Goal: Navigation & Orientation: Find specific page/section

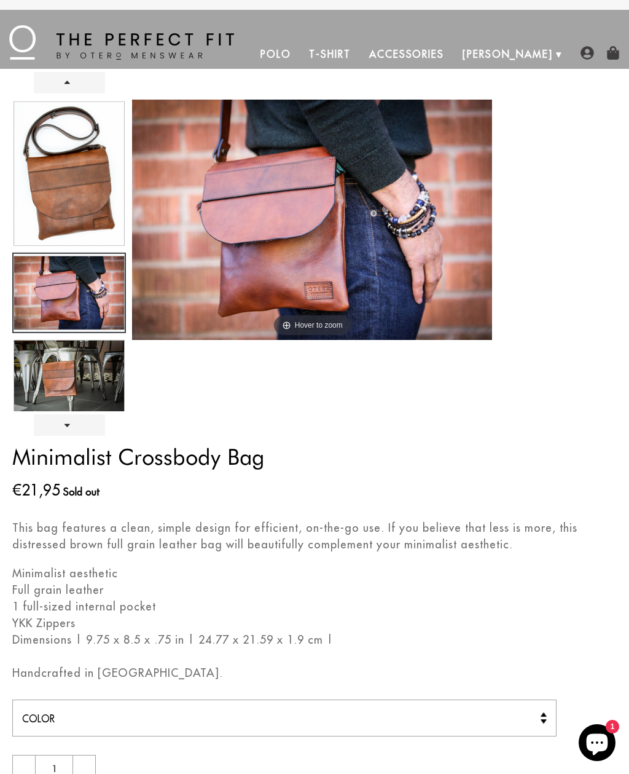
click at [117, 41] on img at bounding box center [121, 42] width 225 height 34
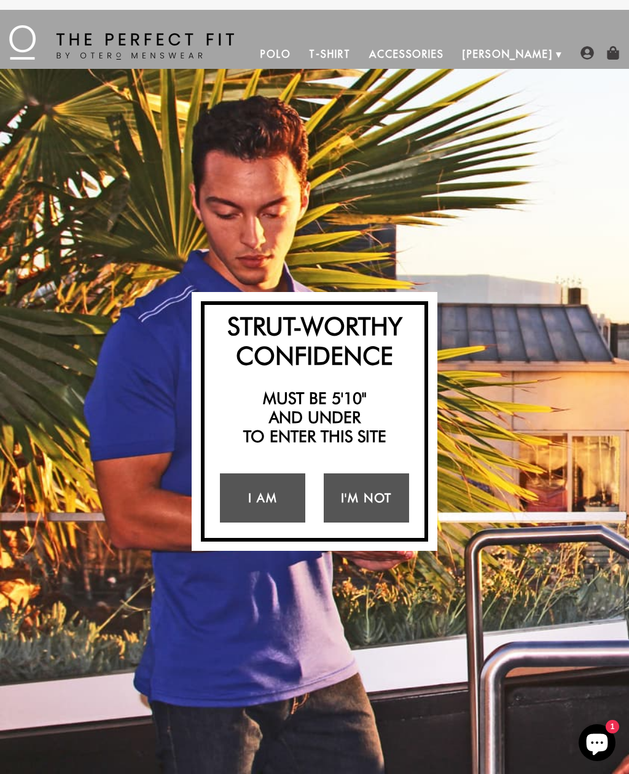
click at [256, 509] on link "I Am" at bounding box center [262, 497] width 85 height 49
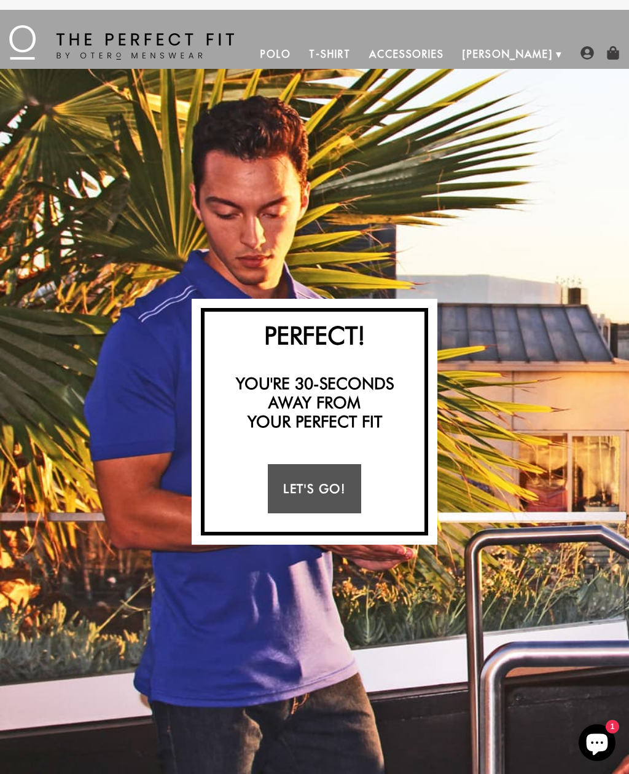
click at [334, 487] on link "Let's Go!" at bounding box center [314, 488] width 93 height 49
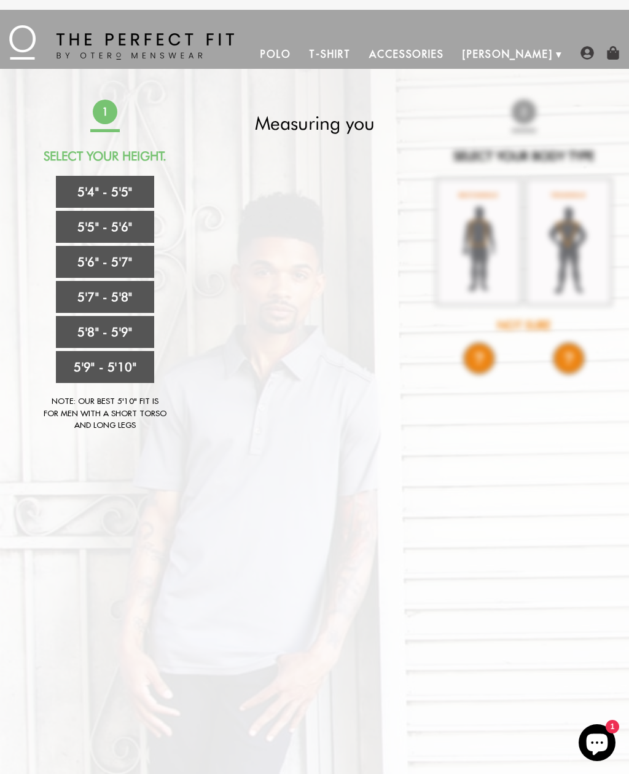
click at [454, 58] on link "Accessories" at bounding box center [406, 53] width 93 height 29
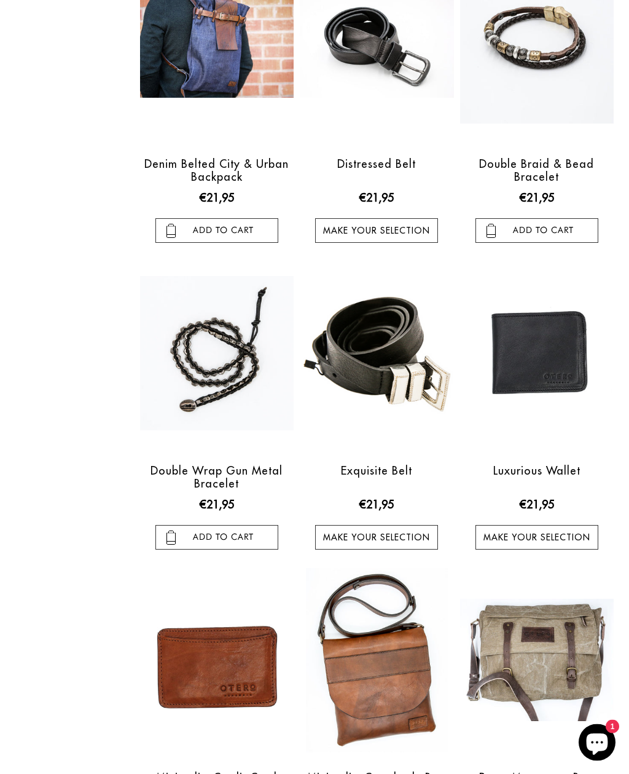
scroll to position [503, 0]
